Goal: Browse casually: Explore the website without a specific task or goal

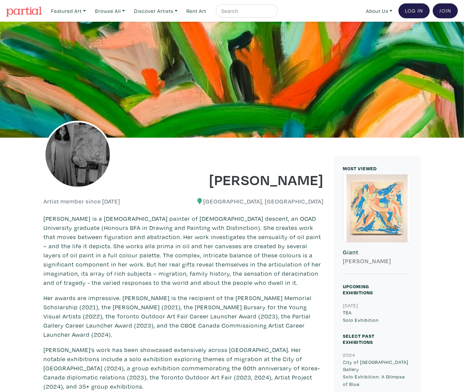
click at [72, 141] on img at bounding box center [78, 155] width 68 height 68
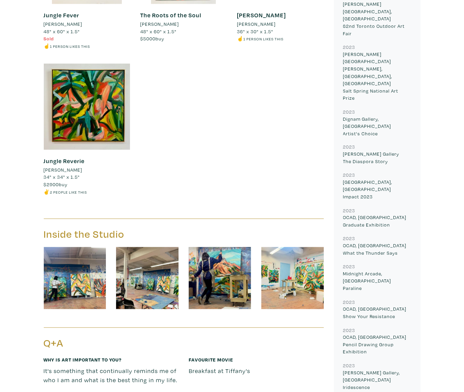
scroll to position [746, 0]
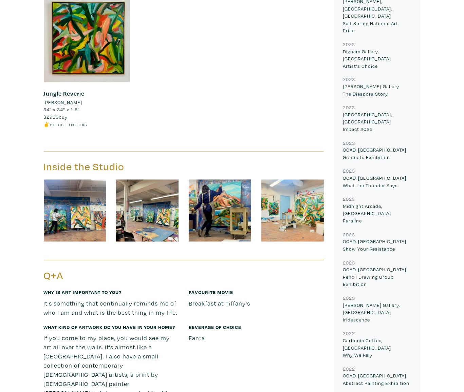
click at [206, 203] on img at bounding box center [220, 211] width 62 height 62
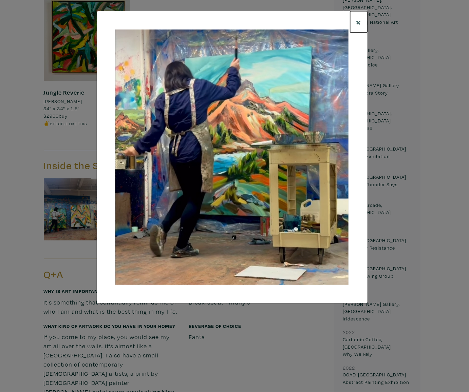
click at [359, 24] on span "×" at bounding box center [358, 22] width 5 height 12
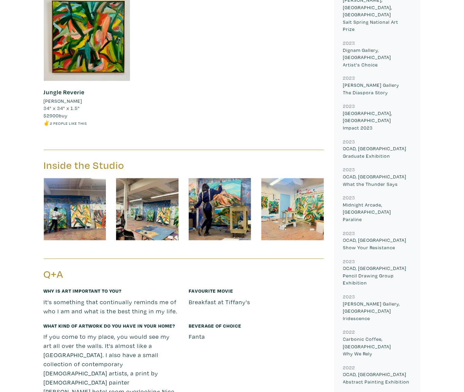
click at [82, 206] on img at bounding box center [75, 209] width 62 height 62
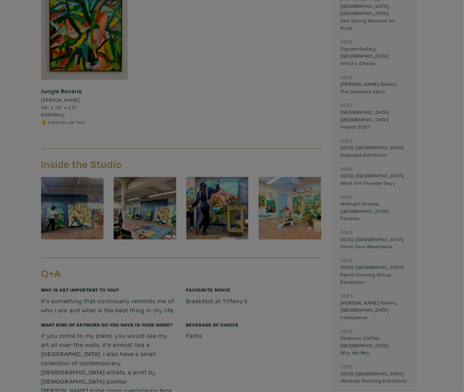
scroll to position [782, 0]
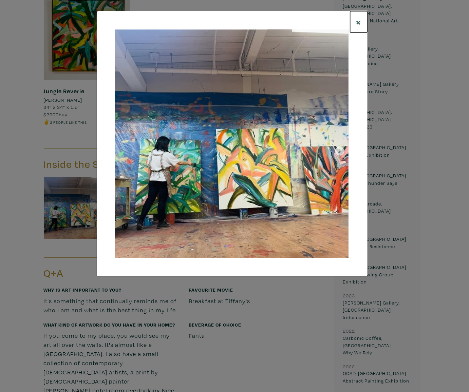
click at [357, 19] on span "×" at bounding box center [358, 22] width 5 height 12
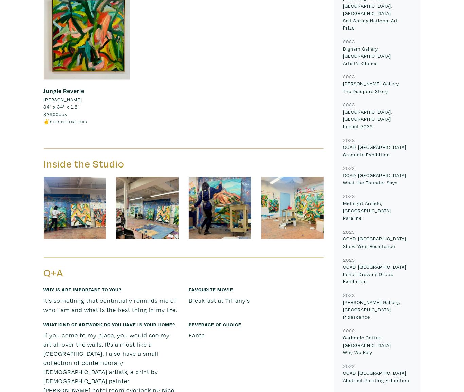
click at [274, 209] on img at bounding box center [292, 208] width 62 height 62
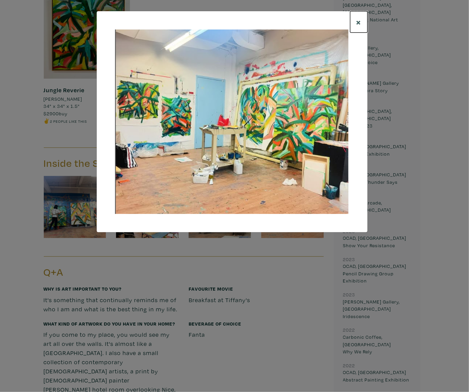
click at [357, 21] on span "×" at bounding box center [358, 22] width 5 height 12
